Goal: Navigation & Orientation: Find specific page/section

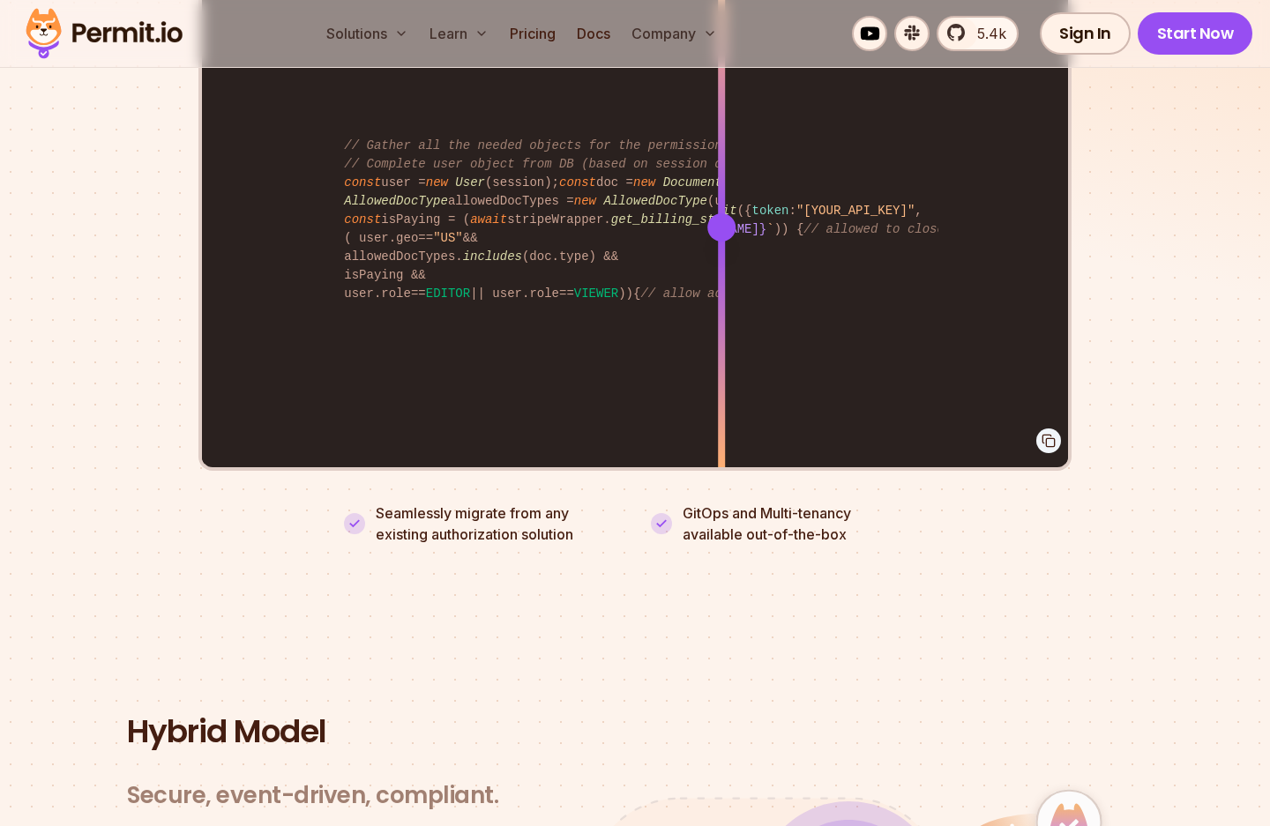
scroll to position [3809, 0]
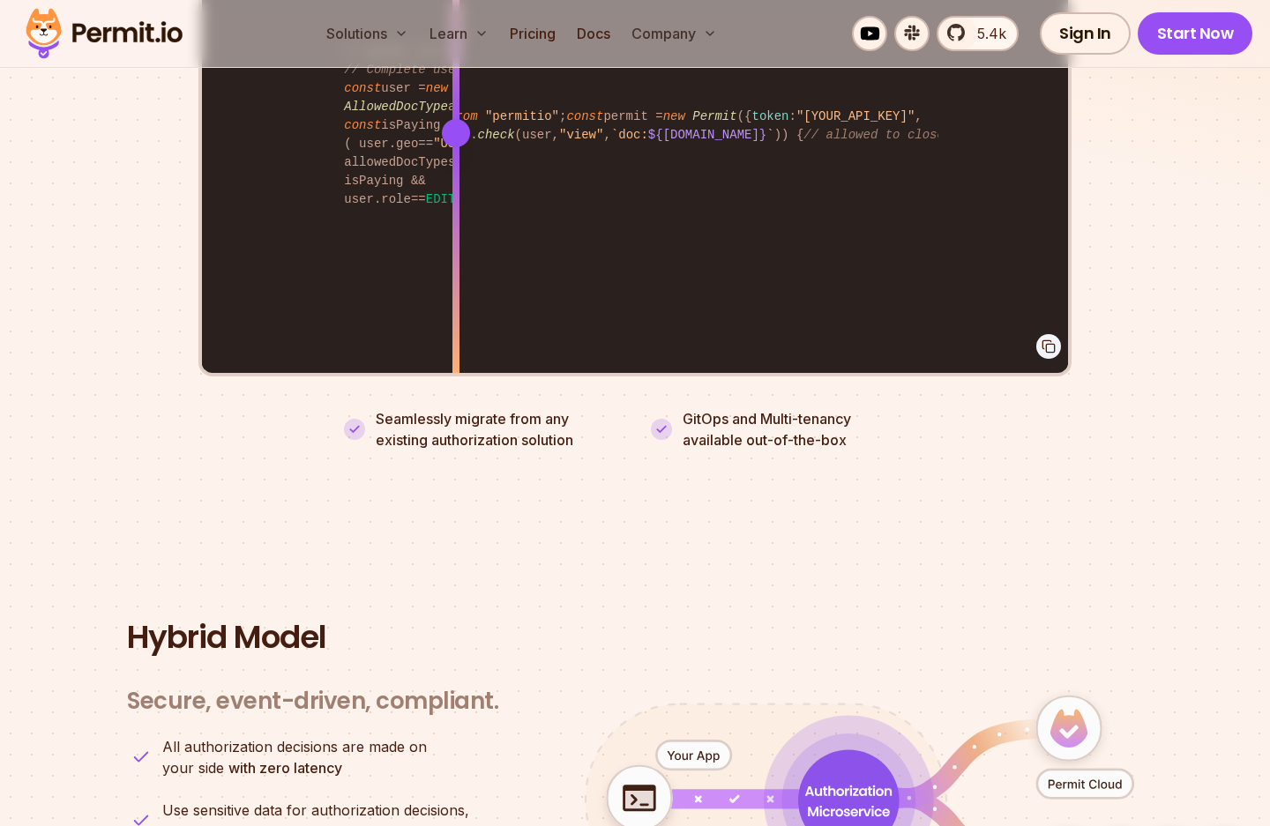
drag, startPoint x: 732, startPoint y: 99, endPoint x: 456, endPoint y: 93, distance: 276.0
click at [456, 93] on div "import { Permit } from "permitio" ; const permit = new Permit ({ token : "[YOUR…" at bounding box center [635, 132] width 866 height 487
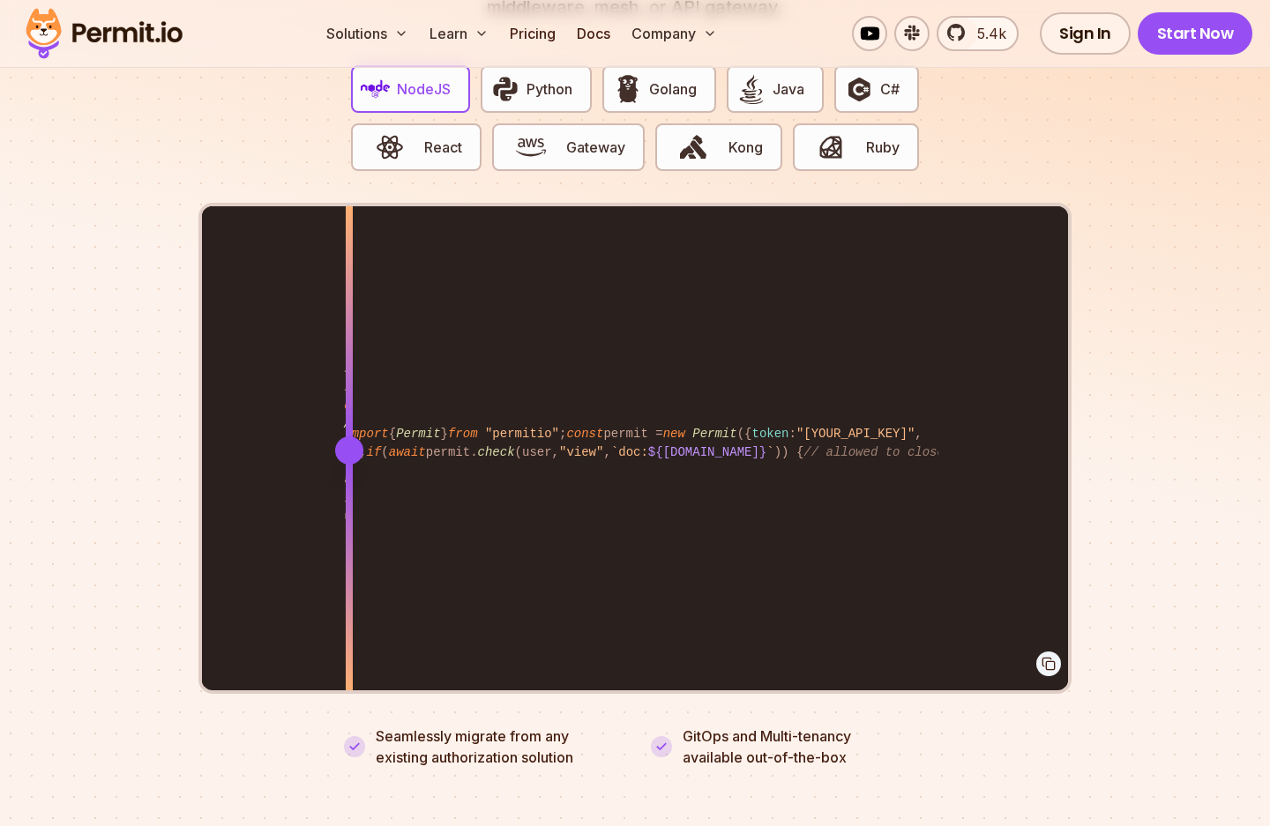
drag, startPoint x: 456, startPoint y: 431, endPoint x: 345, endPoint y: 478, distance: 120.5
click at [346, 476] on div at bounding box center [349, 449] width 7 height 487
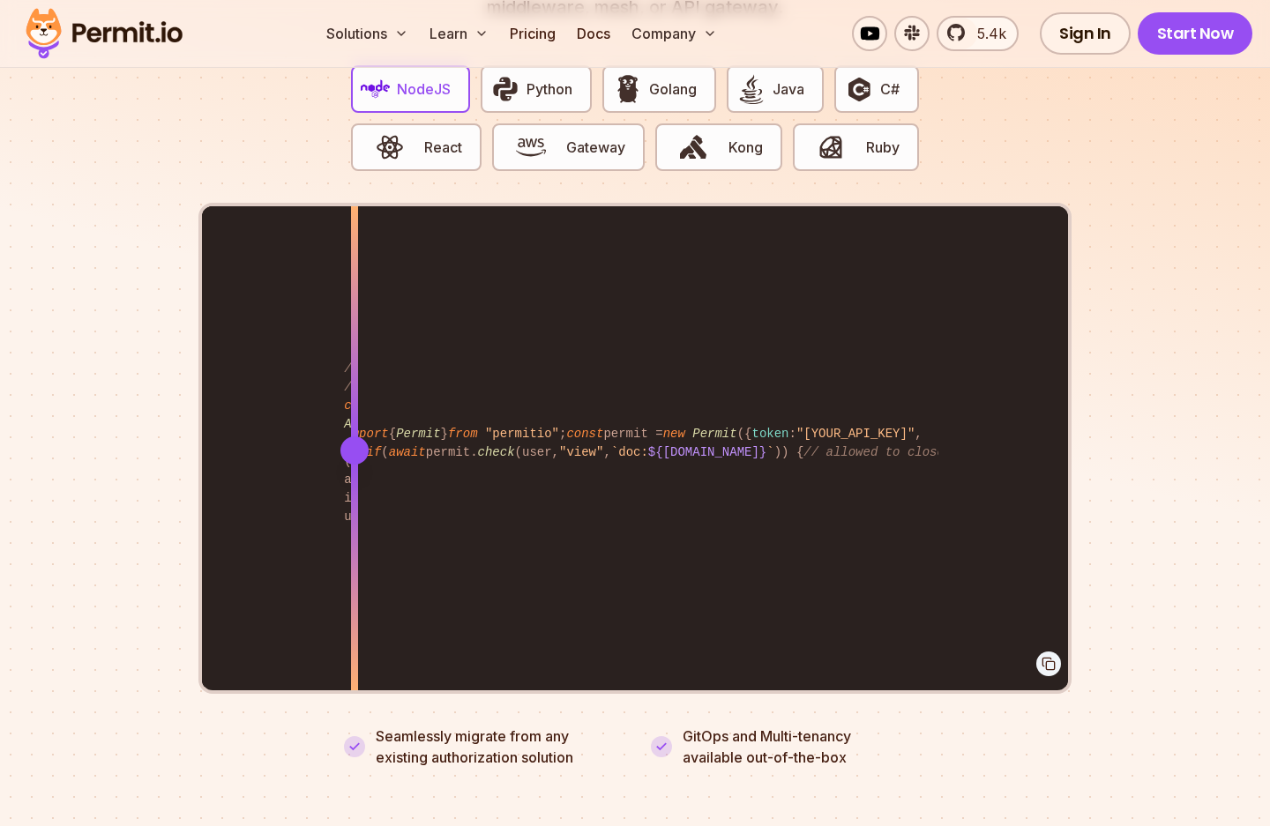
drag, startPoint x: 346, startPoint y: 434, endPoint x: 357, endPoint y: 543, distance: 109.8
click at [352, 542] on div at bounding box center [354, 449] width 7 height 487
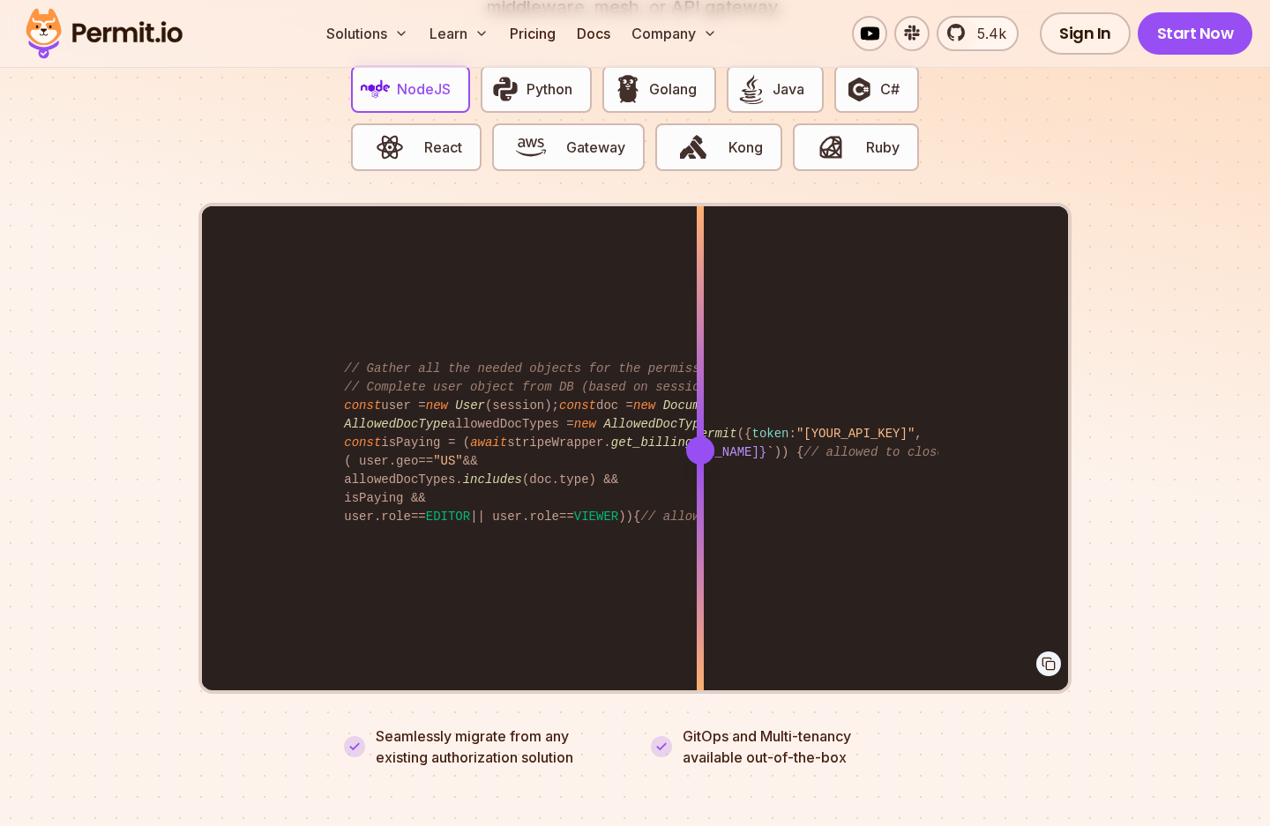
drag, startPoint x: 344, startPoint y: 433, endPoint x: 655, endPoint y: 512, distance: 321.2
click at [696, 514] on div at bounding box center [699, 449] width 7 height 487
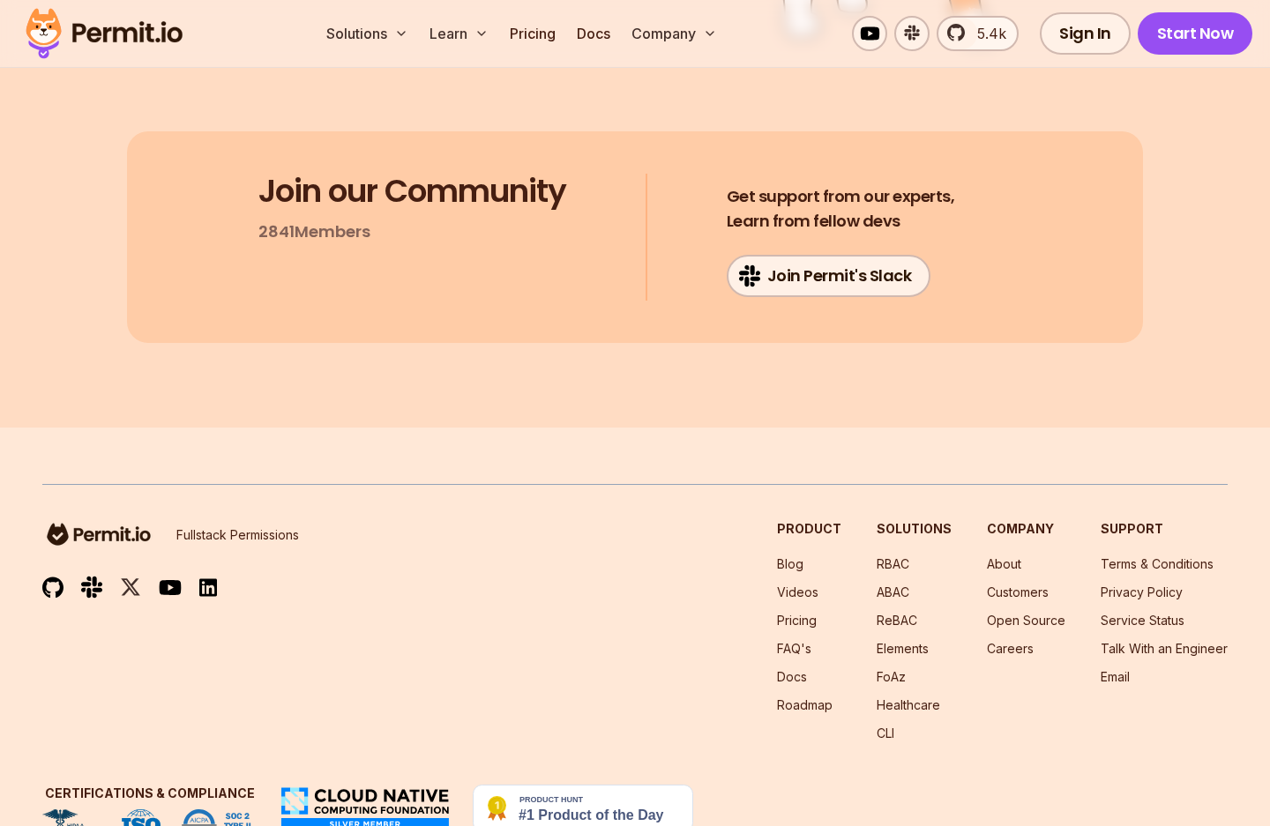
scroll to position [9393, 0]
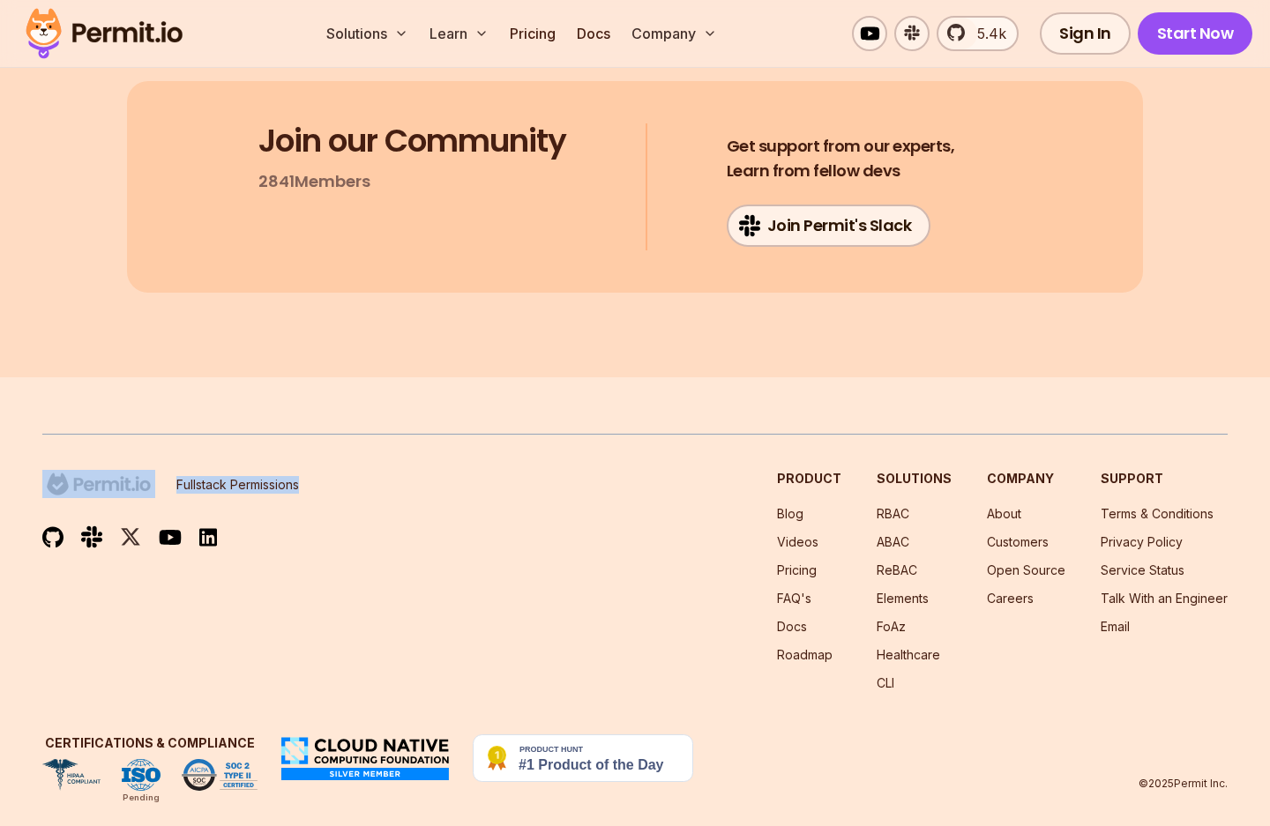
drag, startPoint x: 164, startPoint y: 459, endPoint x: 303, endPoint y: 464, distance: 139.4
click at [303, 470] on div "Fullstack Permissions Product Blog Videos Pricing FAQ's Docs Roadmap Solutions …" at bounding box center [634, 581] width 1185 height 222
copy div "Fullstack Permissions"
click at [1010, 534] on link "Customers" at bounding box center [1018, 541] width 62 height 15
